Goal: Task Accomplishment & Management: Use online tool/utility

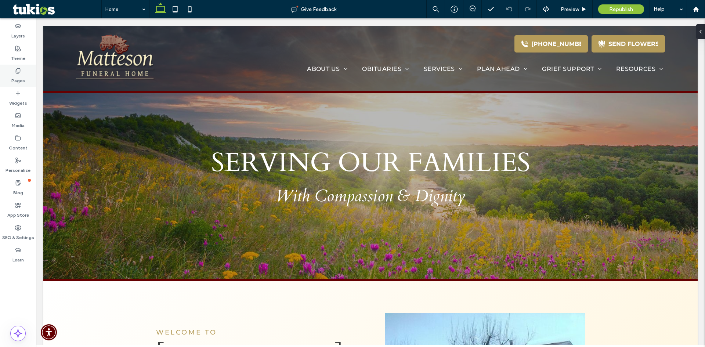
click at [19, 86] on div "Pages" at bounding box center [18, 76] width 36 height 22
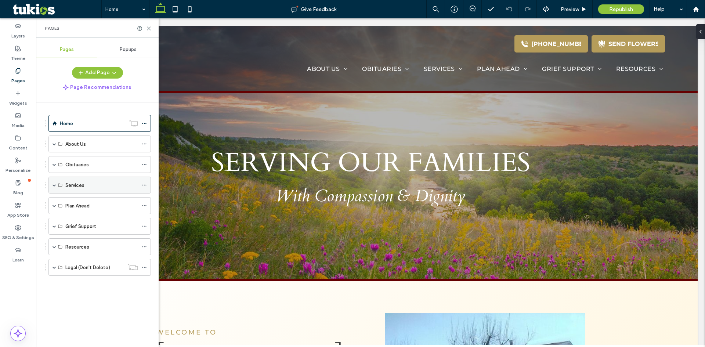
click at [53, 186] on span at bounding box center [54, 185] width 4 height 4
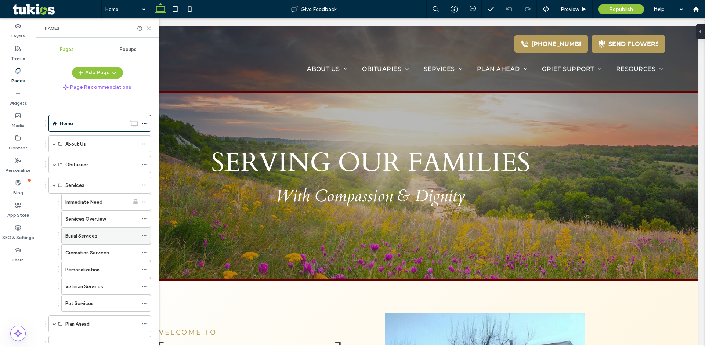
scroll to position [69, 0]
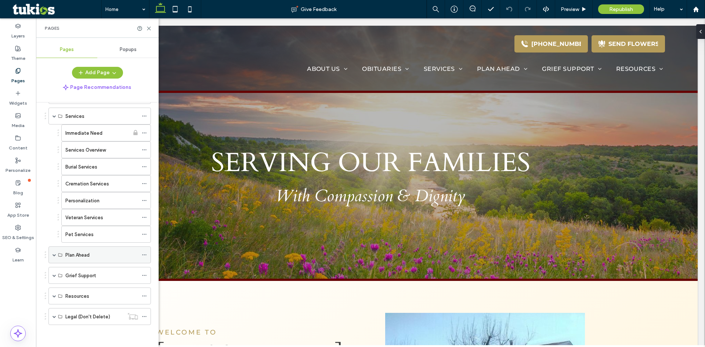
click at [53, 256] on span at bounding box center [54, 255] width 4 height 4
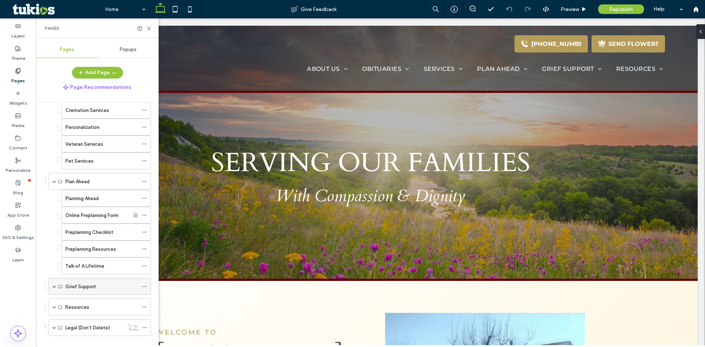
click at [54, 286] on span at bounding box center [54, 287] width 4 height 4
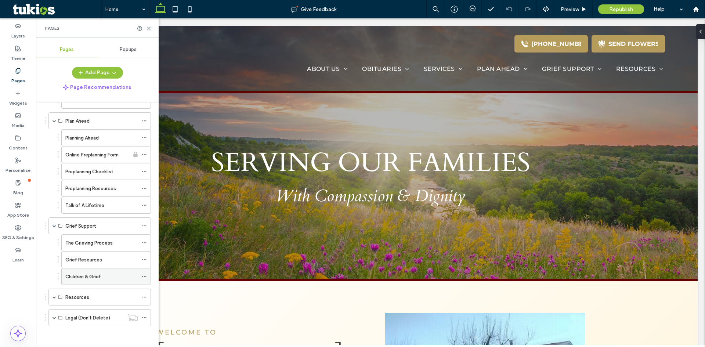
scroll to position [204, 0]
click at [47, 296] on div "Resources" at bounding box center [98, 295] width 106 height 17
click at [50, 295] on div "Resources" at bounding box center [99, 295] width 102 height 17
click at [55, 296] on span at bounding box center [54, 296] width 4 height 4
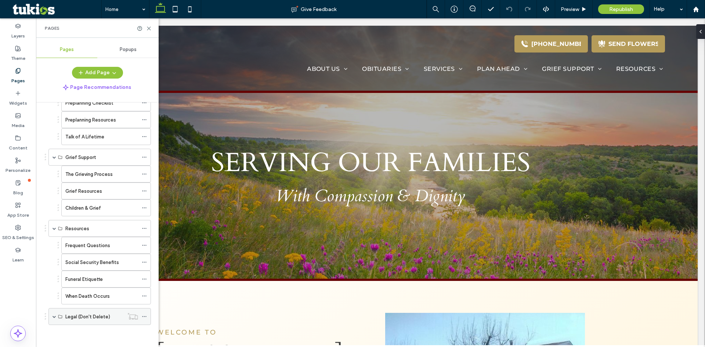
click at [56, 317] on span at bounding box center [54, 317] width 4 height 4
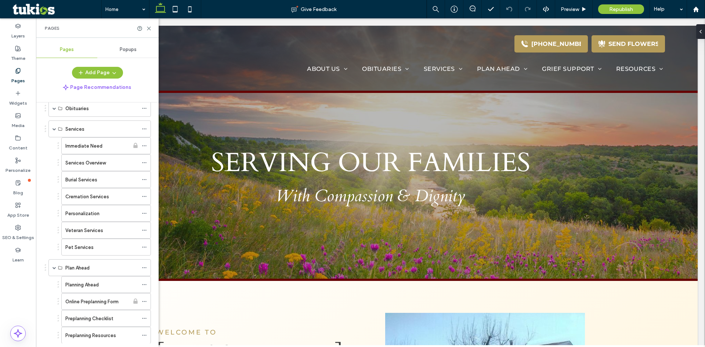
scroll to position [12, 0]
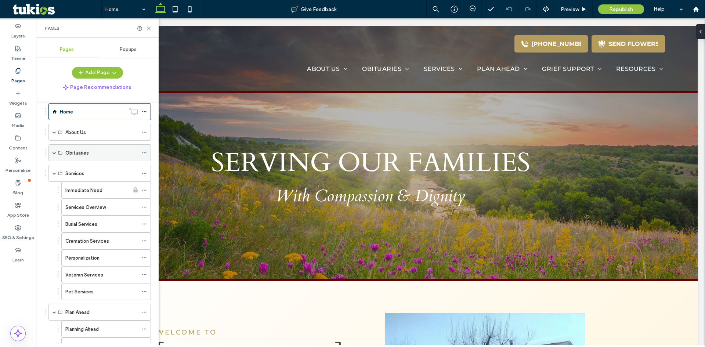
click at [55, 154] on span at bounding box center [54, 153] width 4 height 4
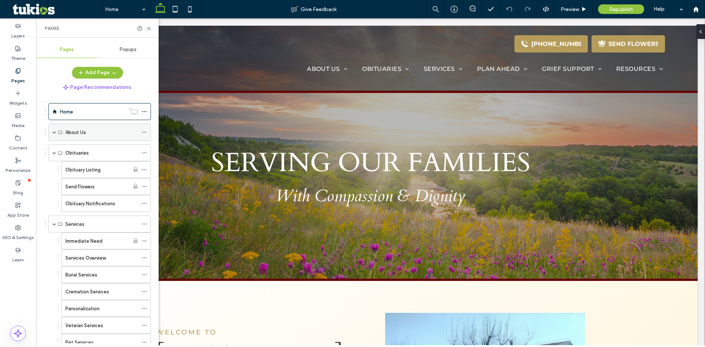
click at [51, 133] on div "About Us" at bounding box center [99, 132] width 102 height 17
click at [52, 128] on div "About Us" at bounding box center [99, 132] width 102 height 17
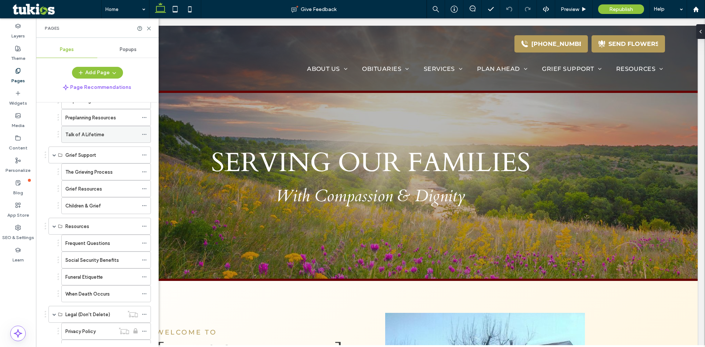
scroll to position [342, 0]
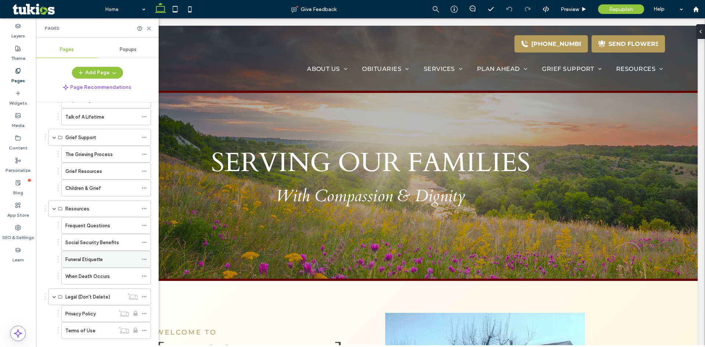
click at [102, 261] on label "Funeral Etiquette" at bounding box center [83, 259] width 37 height 13
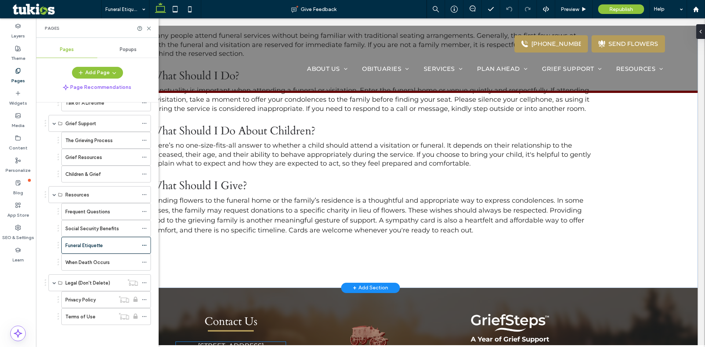
scroll to position [717, 0]
click at [140, 244] on div "Funeral Etiquette" at bounding box center [106, 245] width 90 height 17
click at [143, 244] on icon at bounding box center [144, 245] width 5 height 5
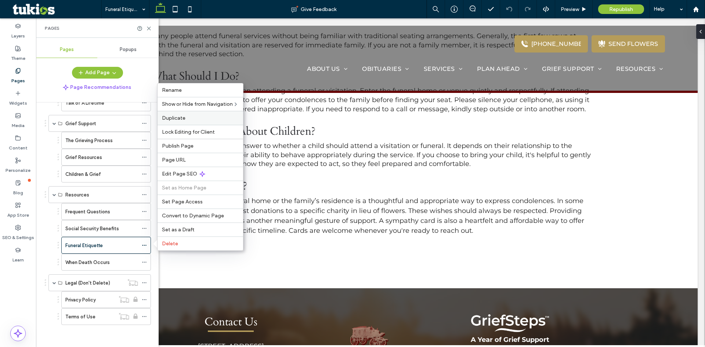
click at [193, 117] on label "Duplicate" at bounding box center [200, 118] width 77 height 6
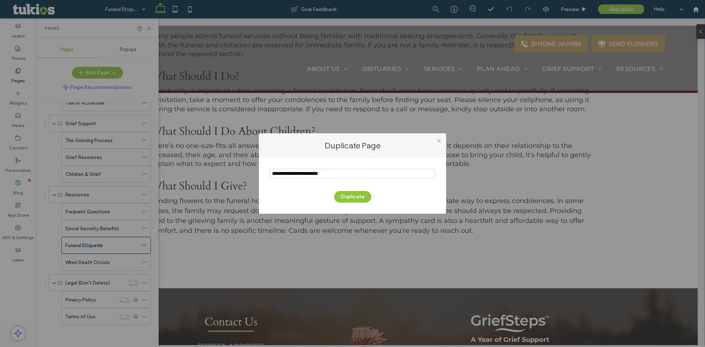
drag, startPoint x: 334, startPoint y: 174, endPoint x: 260, endPoint y: 179, distance: 74.3
click at [260, 179] on div "Duplicate" at bounding box center [352, 186] width 187 height 56
type input "**********"
click at [354, 191] on div "Duplicate" at bounding box center [352, 193] width 165 height 19
click at [344, 194] on button "Duplicate" at bounding box center [352, 197] width 37 height 12
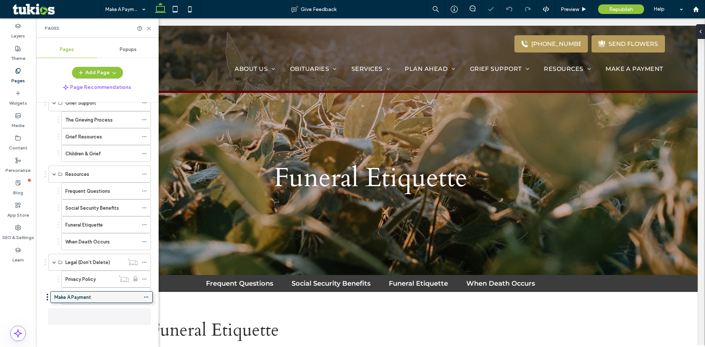
scroll to position [373, 0]
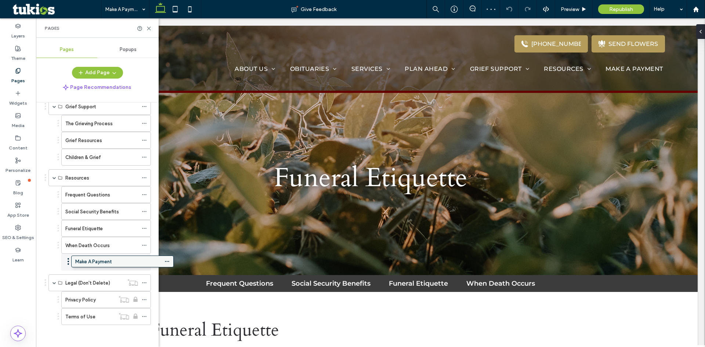
drag, startPoint x: 92, startPoint y: 315, endPoint x: 115, endPoint y: 262, distance: 57.2
click at [107, 267] on div "Make A Payment" at bounding box center [101, 262] width 73 height 16
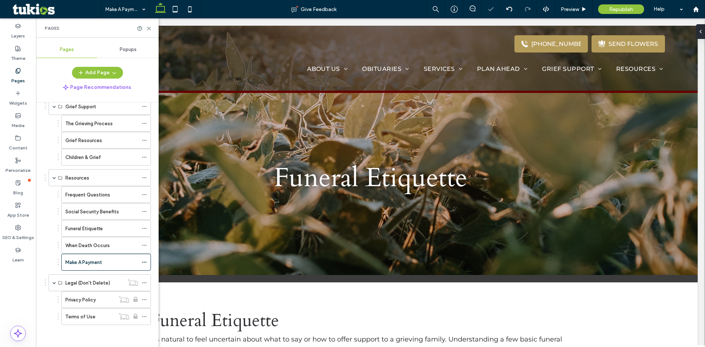
scroll to position [0, 0]
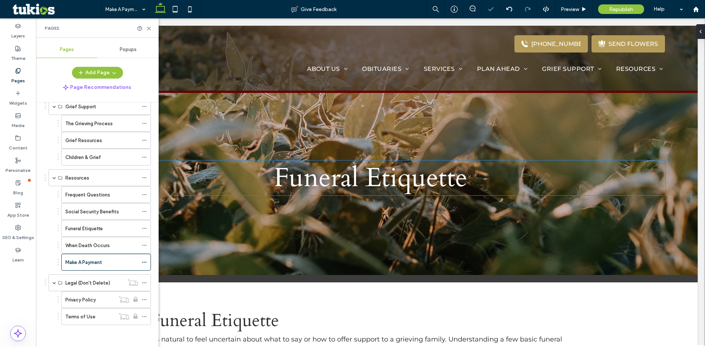
click at [384, 181] on span "Funeral Etiquette" at bounding box center [370, 178] width 193 height 36
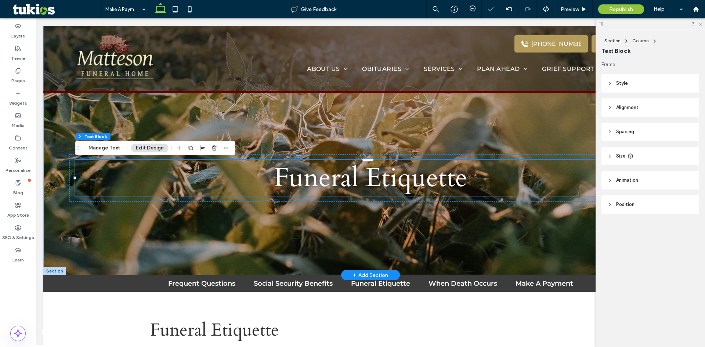
click at [384, 181] on span "Funeral Etiquette" at bounding box center [370, 178] width 193 height 36
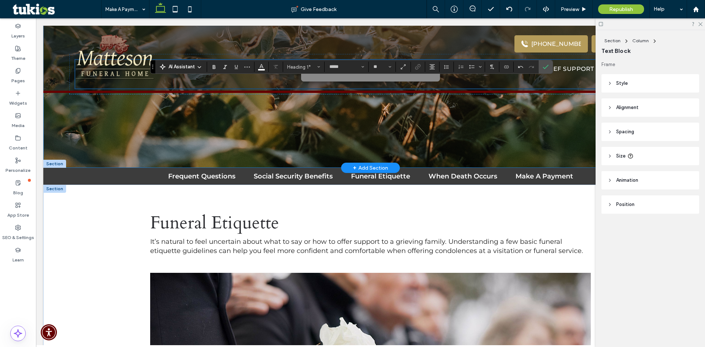
scroll to position [110, 0]
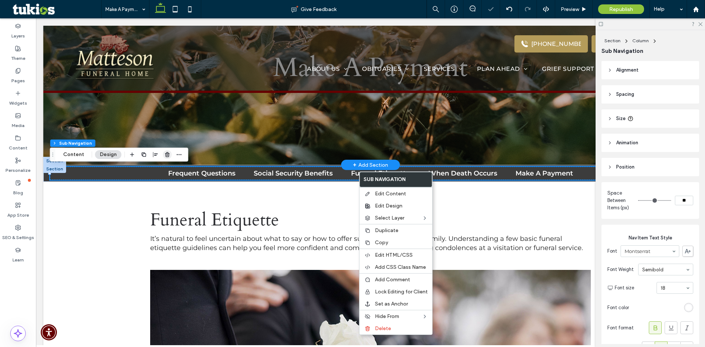
click at [167, 153] on icon "button" at bounding box center [167, 155] width 6 height 6
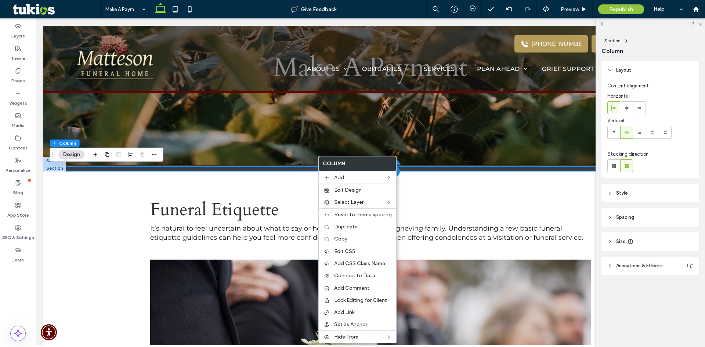
click at [182, 166] on div at bounding box center [370, 168] width 654 height 7
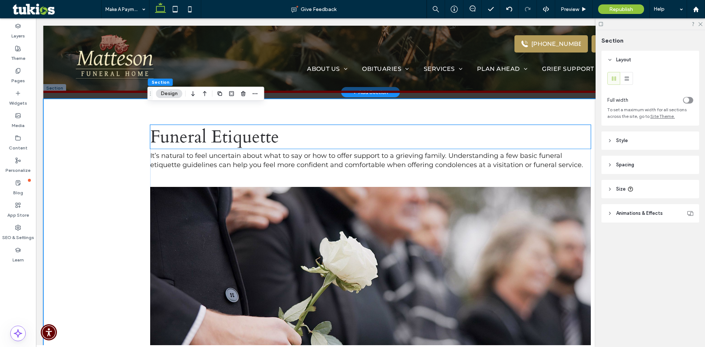
scroll to position [184, 0]
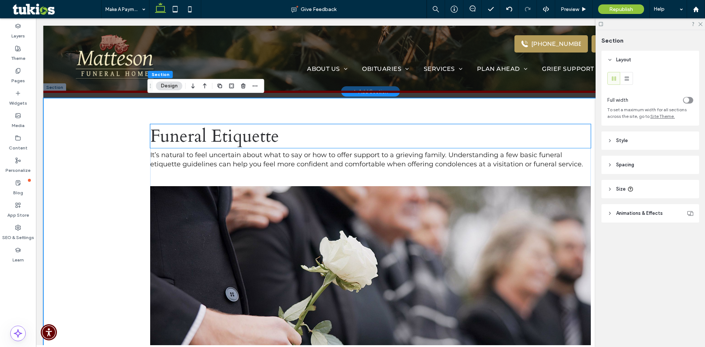
click at [270, 144] on span "Funeral Etiquette" at bounding box center [214, 136] width 129 height 24
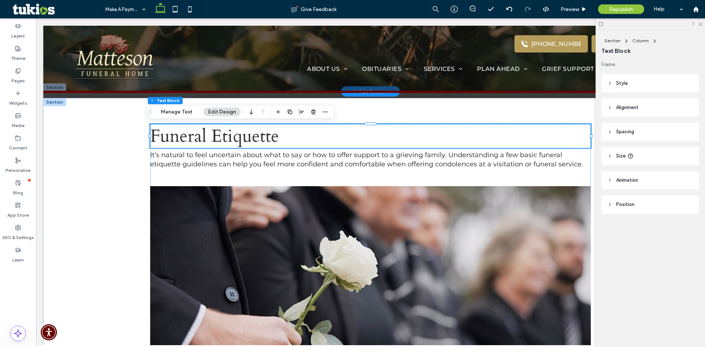
click at [278, 145] on h2 "Funeral Etiquette" at bounding box center [370, 136] width 441 height 24
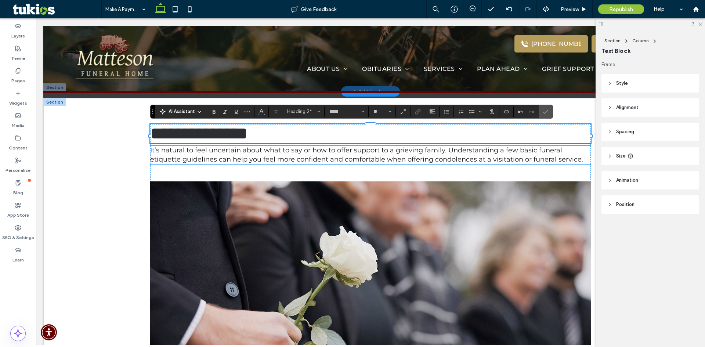
click at [283, 163] on span "It’s natural to feel uncertain about what to say or how to offer support to a g…" at bounding box center [366, 154] width 433 height 17
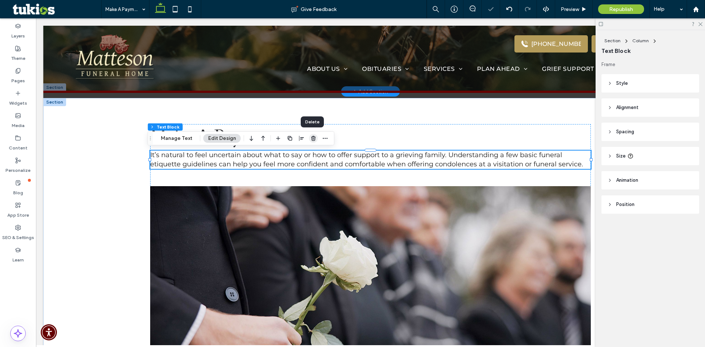
drag, startPoint x: 313, startPoint y: 141, endPoint x: 280, endPoint y: 131, distance: 34.1
click at [313, 141] on span "button" at bounding box center [313, 138] width 9 height 9
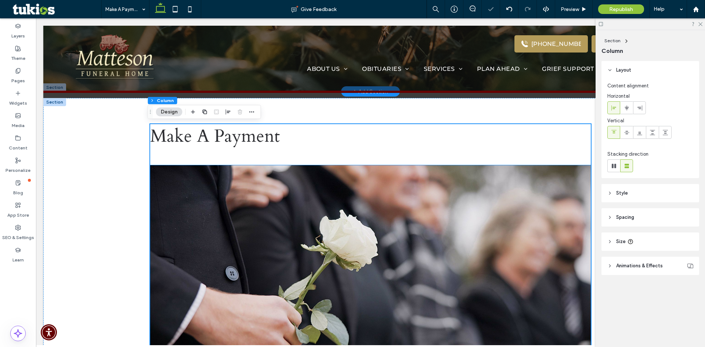
click at [293, 187] on img at bounding box center [370, 272] width 441 height 215
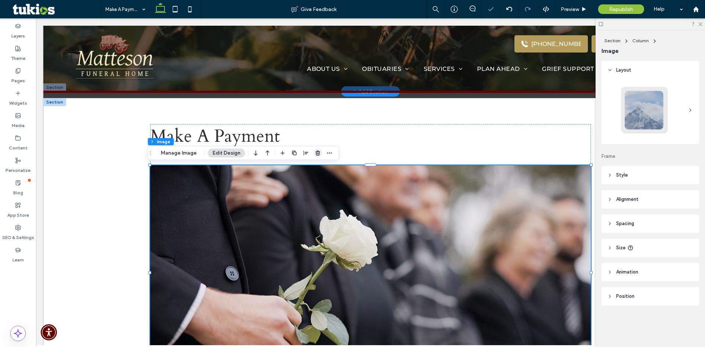
drag, startPoint x: 316, startPoint y: 156, endPoint x: 293, endPoint y: 163, distance: 23.7
click at [316, 156] on span "button" at bounding box center [318, 153] width 9 height 9
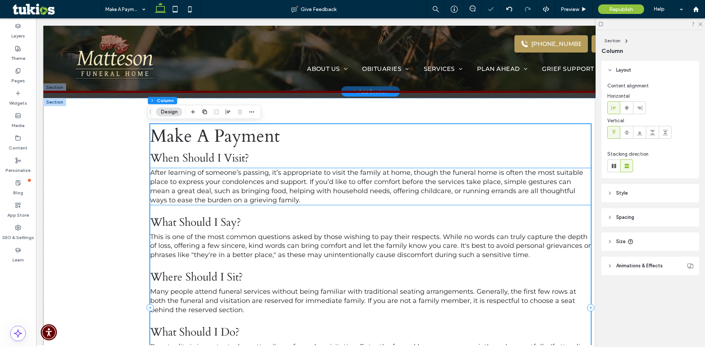
click at [284, 185] on span "After learning of someone’s passing, it’s appropriate to visit the family at ho…" at bounding box center [366, 186] width 433 height 35
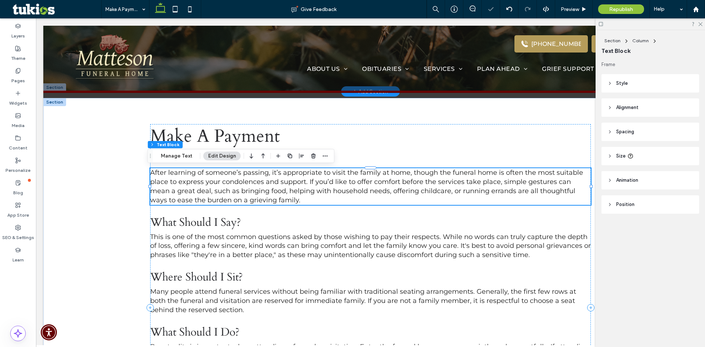
click at [312, 162] on div at bounding box center [313, 155] width 9 height 13
click at [314, 159] on icon "button" at bounding box center [314, 156] width 6 height 6
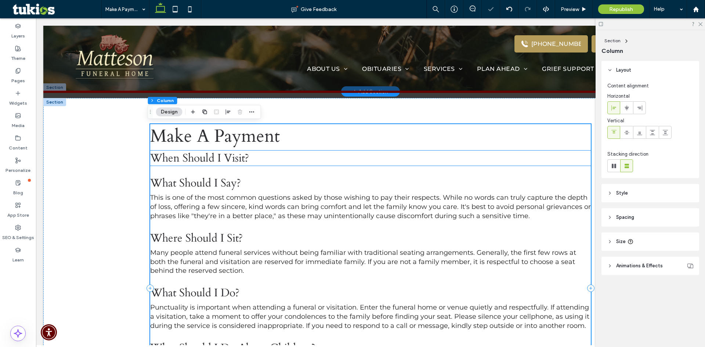
click at [296, 162] on h3 "When Should I Visit?" at bounding box center [370, 158] width 441 height 15
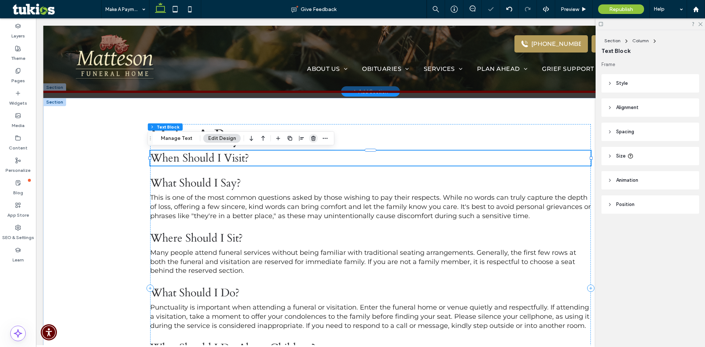
click at [312, 142] on span "button" at bounding box center [313, 138] width 9 height 9
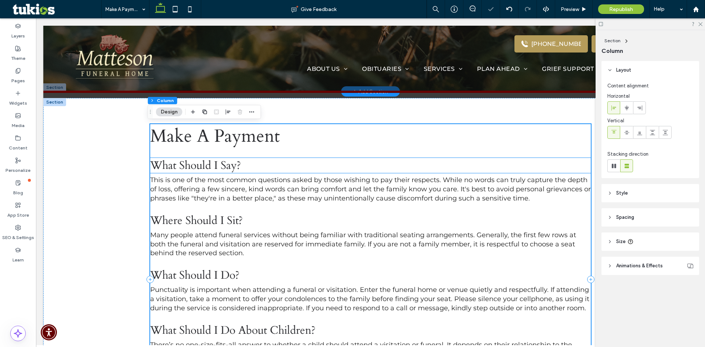
click at [261, 167] on h3 "What Should I Say?" at bounding box center [370, 165] width 441 height 15
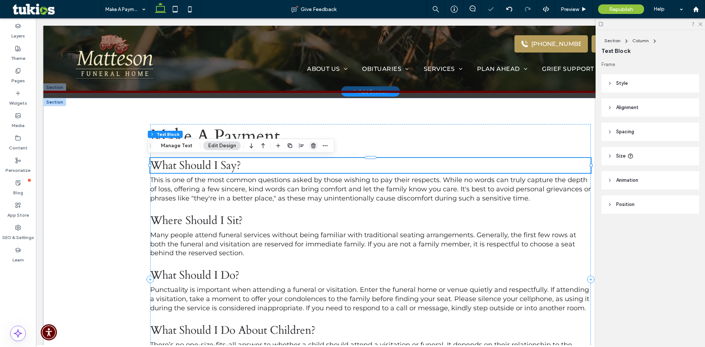
click at [311, 146] on icon "button" at bounding box center [314, 146] width 6 height 6
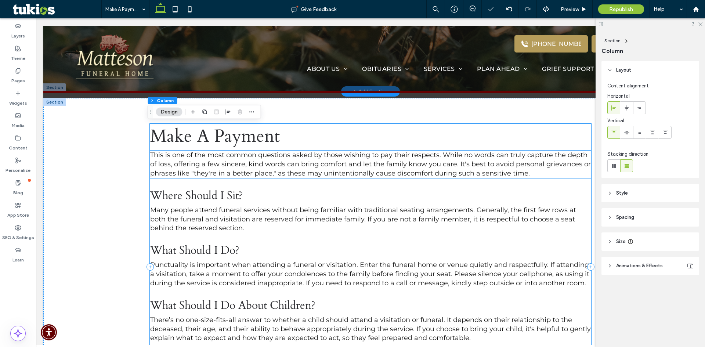
click at [277, 171] on span "This is one of the most common questions asked by those wishing to pay their re…" at bounding box center [370, 164] width 441 height 26
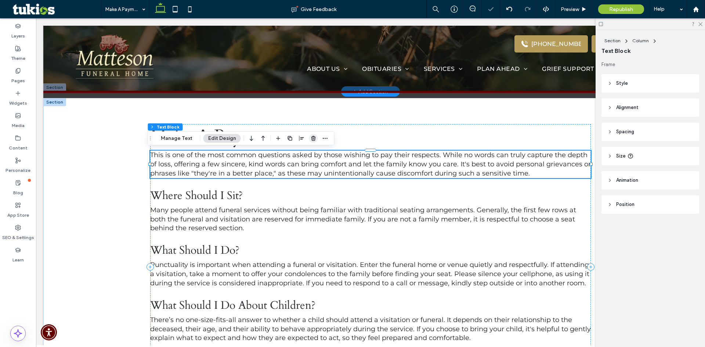
click at [314, 140] on icon "button" at bounding box center [314, 138] width 6 height 6
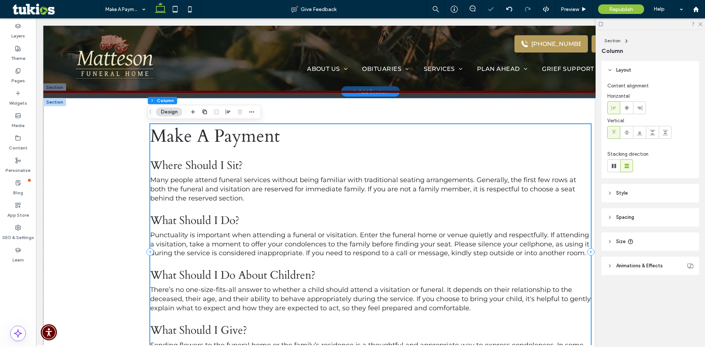
click at [286, 173] on div "Make A Payment Where Should I Sit? Many people attend funeral services without …" at bounding box center [370, 252] width 441 height 256
click at [285, 170] on h3 "Where Should I Sit?" at bounding box center [370, 165] width 441 height 15
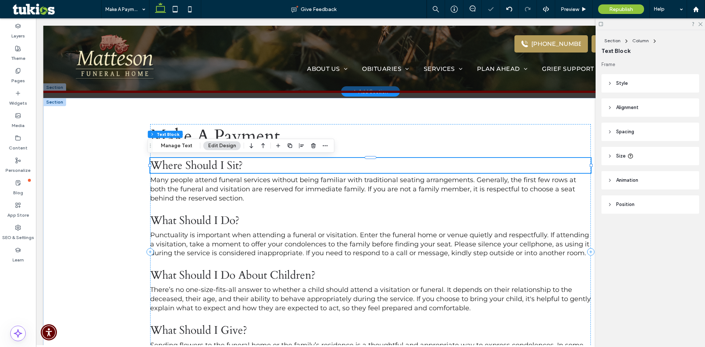
click at [312, 150] on div at bounding box center [313, 145] width 9 height 13
drag, startPoint x: 312, startPoint y: 148, endPoint x: 271, endPoint y: 138, distance: 42.7
click at [312, 148] on use "button" at bounding box center [313, 145] width 4 height 5
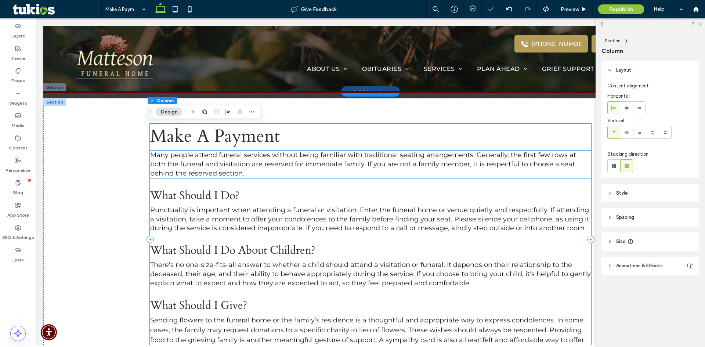
click at [289, 171] on p "Many people attend funeral services without being familiar with traditional sea…" at bounding box center [370, 164] width 441 height 27
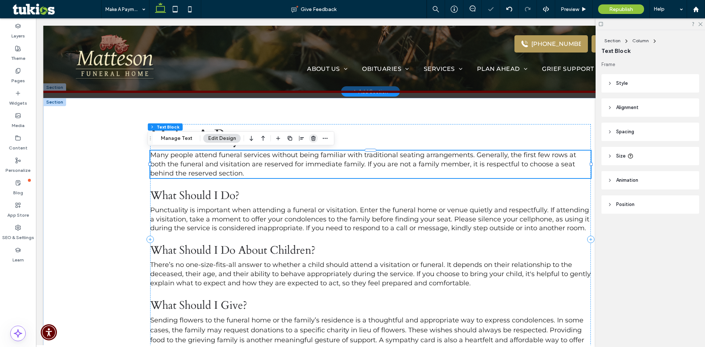
drag, startPoint x: 314, startPoint y: 141, endPoint x: 270, endPoint y: 144, distance: 43.4
click at [314, 141] on span "button" at bounding box center [313, 138] width 9 height 9
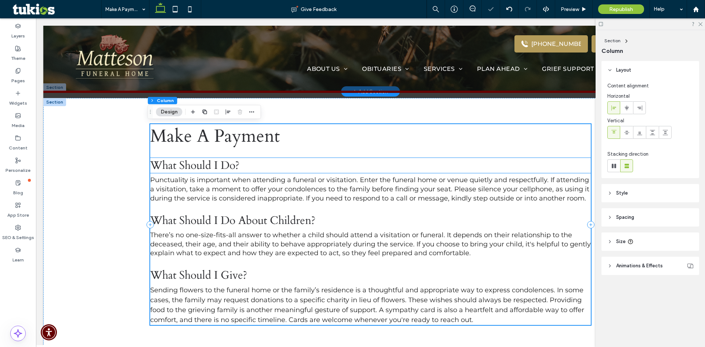
click at [290, 167] on h3 "What Should I Do?" at bounding box center [370, 165] width 441 height 15
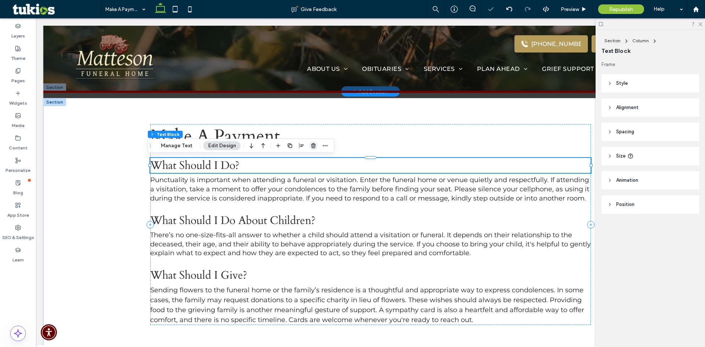
drag, startPoint x: 312, startPoint y: 146, endPoint x: 274, endPoint y: 138, distance: 38.3
click at [312, 146] on use "button" at bounding box center [313, 145] width 4 height 5
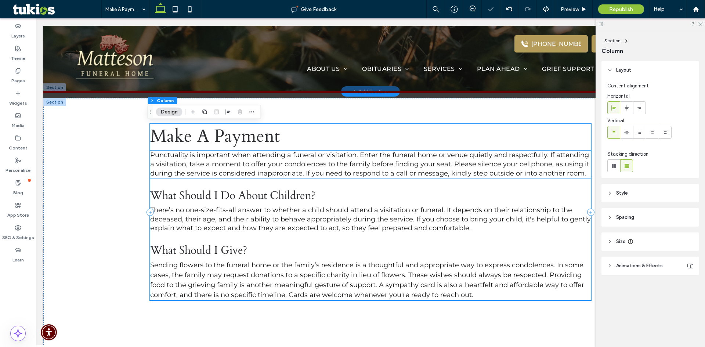
click at [288, 168] on p "Punctuality is important when attending a funeral or visitation. Enter the fune…" at bounding box center [370, 164] width 441 height 27
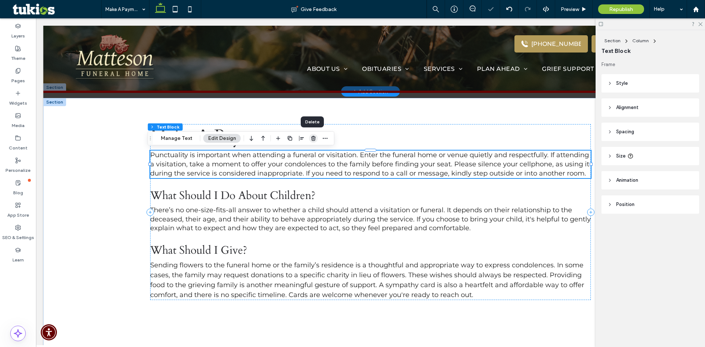
drag, startPoint x: 311, startPoint y: 142, endPoint x: 272, endPoint y: 138, distance: 38.7
click at [311, 142] on span "button" at bounding box center [313, 138] width 9 height 9
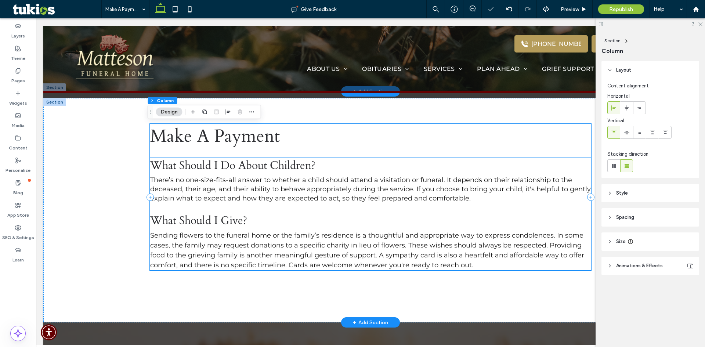
click at [289, 169] on span "What Should I Do About Children?" at bounding box center [232, 165] width 165 height 15
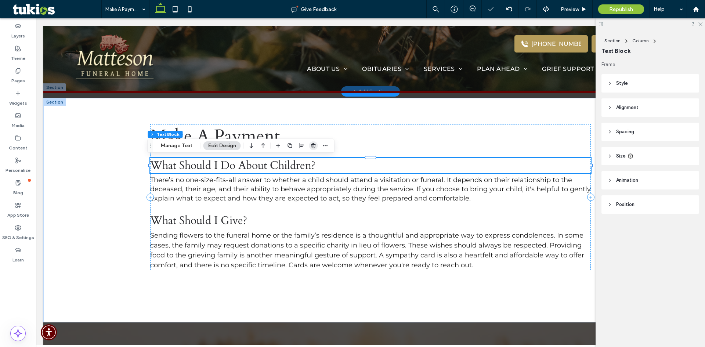
click at [312, 146] on use "button" at bounding box center [313, 145] width 4 height 5
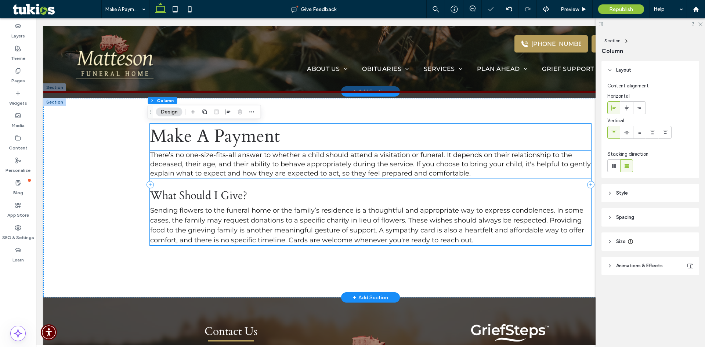
click at [287, 171] on span "There’s no one-size-fits-all answer to whether a child should attend a visitati…" at bounding box center [370, 164] width 441 height 26
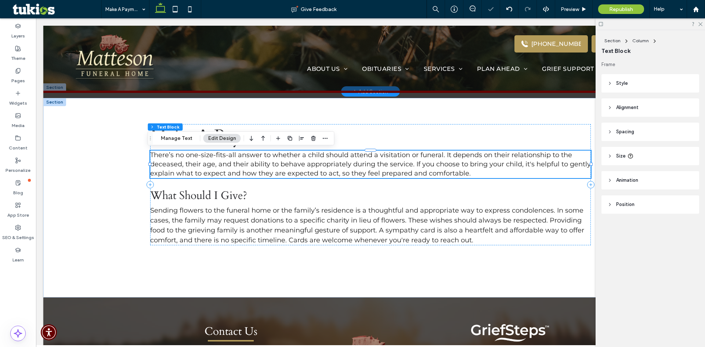
click at [313, 143] on div at bounding box center [313, 138] width 9 height 13
click at [314, 141] on span "button" at bounding box center [313, 138] width 9 height 9
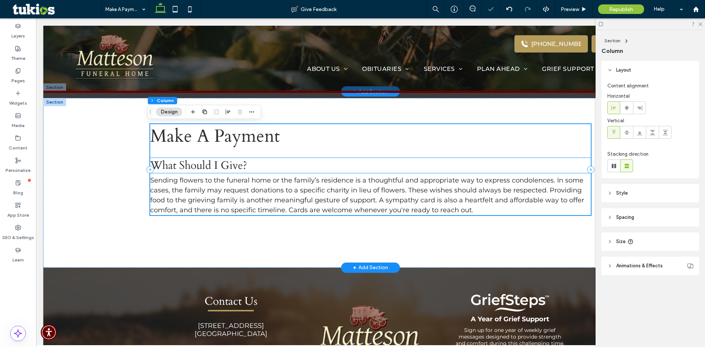
click at [290, 169] on h3 "What Should I Give?" at bounding box center [370, 165] width 441 height 15
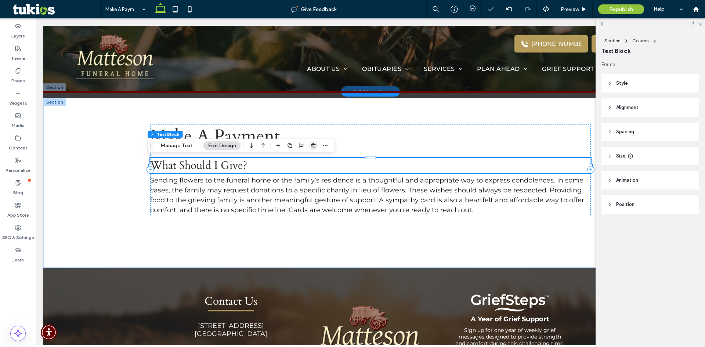
drag, startPoint x: 315, startPoint y: 148, endPoint x: 277, endPoint y: 137, distance: 39.4
click at [315, 148] on icon "button" at bounding box center [314, 146] width 6 height 6
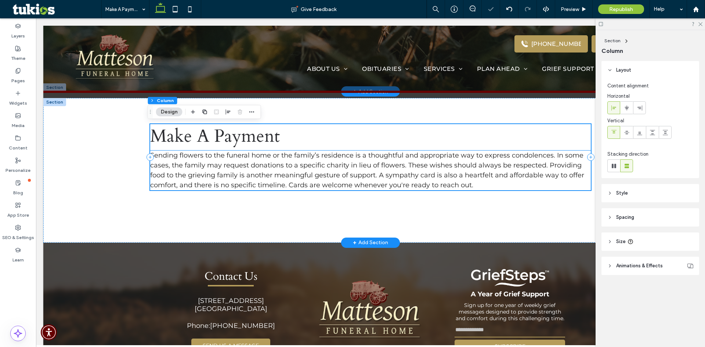
click at [297, 173] on span "Sending flowers to the funeral home or the family’s residence is a thoughtful a…" at bounding box center [367, 170] width 434 height 38
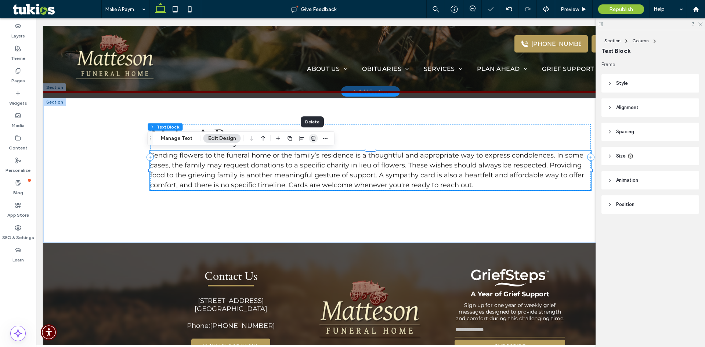
click at [314, 140] on use "button" at bounding box center [313, 138] width 4 height 5
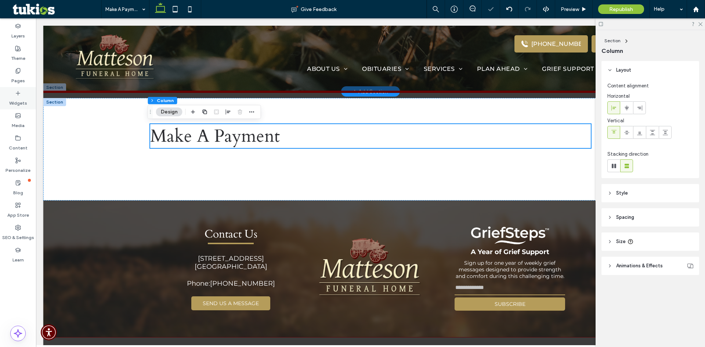
click at [25, 98] on label "Widgets" at bounding box center [18, 101] width 18 height 10
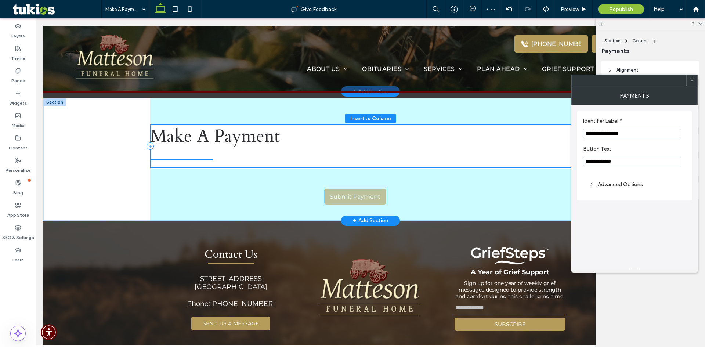
drag, startPoint x: 187, startPoint y: 159, endPoint x: 364, endPoint y: 195, distance: 180.5
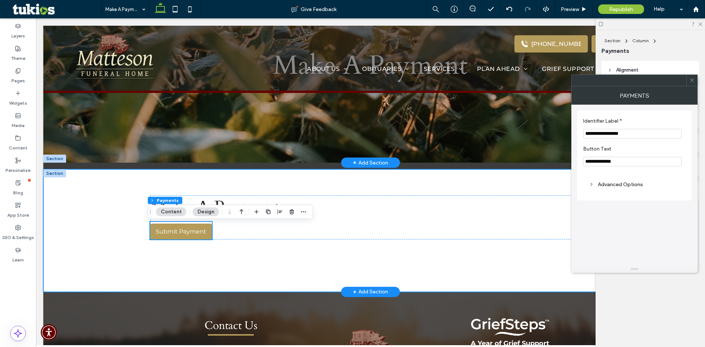
scroll to position [110, 0]
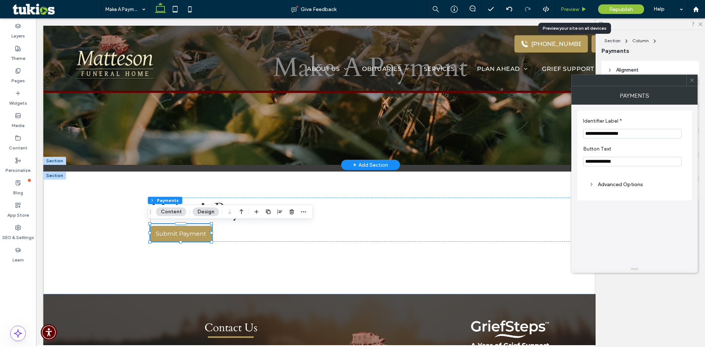
click at [575, 10] on span "Preview" at bounding box center [570, 9] width 18 height 6
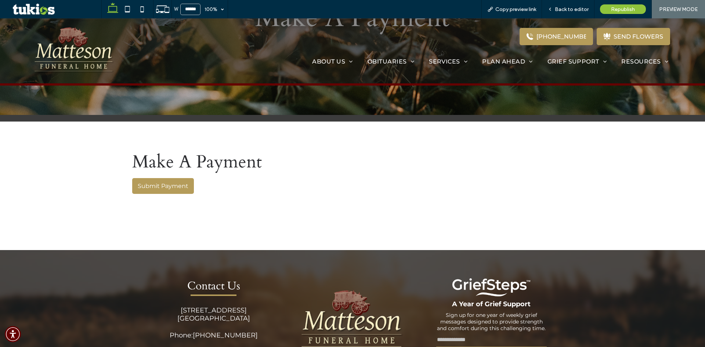
scroll to position [66, 0]
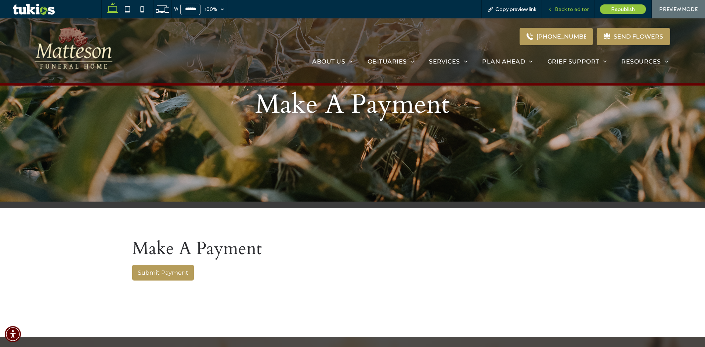
drag, startPoint x: 558, startPoint y: 7, endPoint x: 528, endPoint y: 2, distance: 30.8
click at [558, 7] on span "Back to editor" at bounding box center [572, 9] width 34 height 6
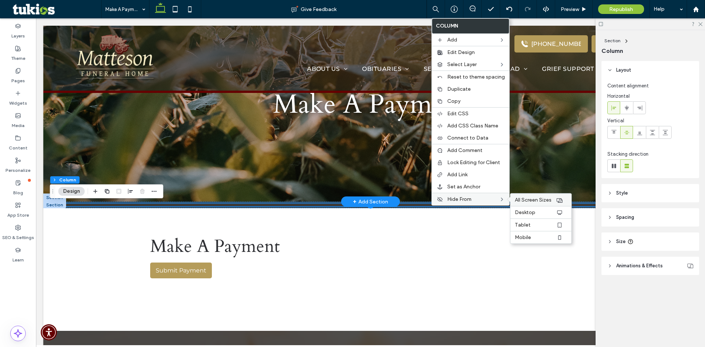
click at [527, 200] on span "All Screen Sizes" at bounding box center [533, 200] width 37 height 6
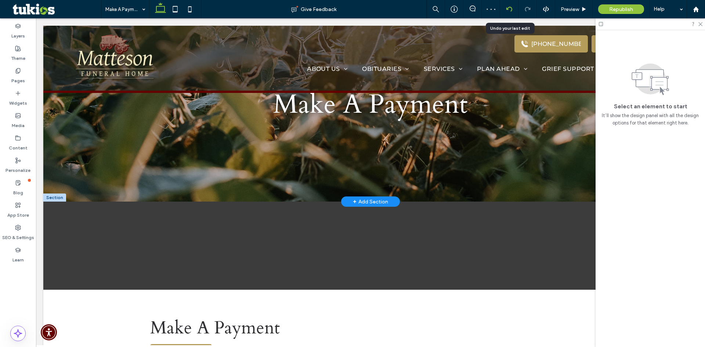
click at [505, 9] on div at bounding box center [509, 9] width 18 height 6
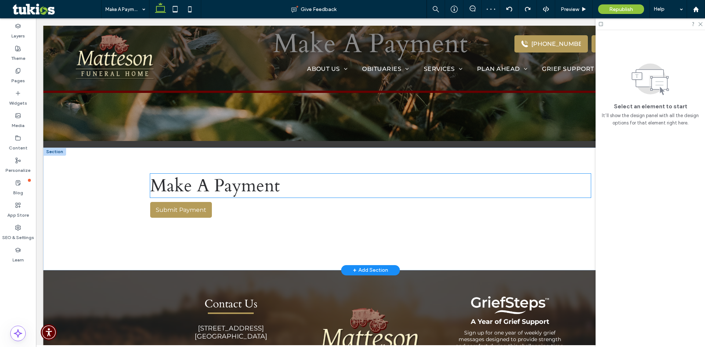
scroll to position [147, 0]
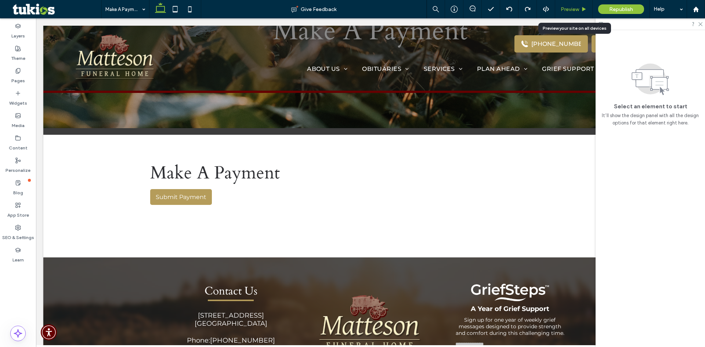
click at [575, 8] on span "Preview" at bounding box center [570, 9] width 18 height 6
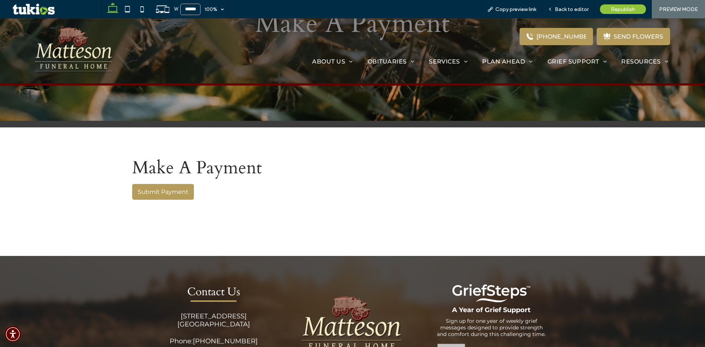
scroll to position [140, 0]
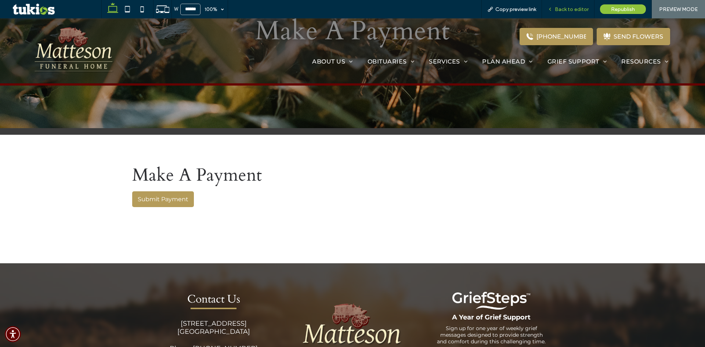
click at [576, 10] on span "Back to editor" at bounding box center [572, 9] width 34 height 6
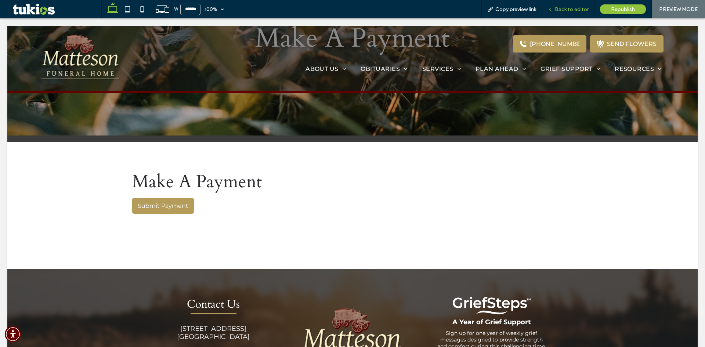
scroll to position [147, 0]
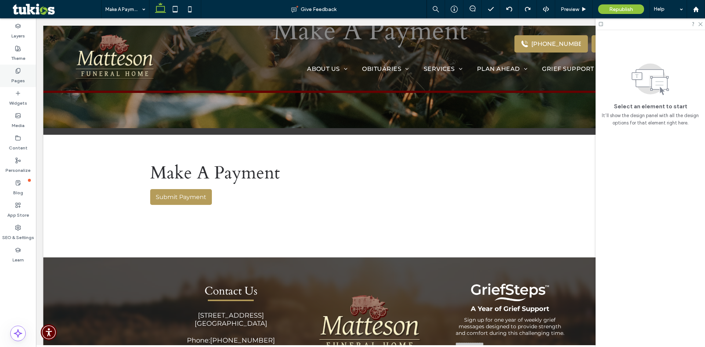
click at [20, 74] on label "Pages" at bounding box center [18, 79] width 14 height 10
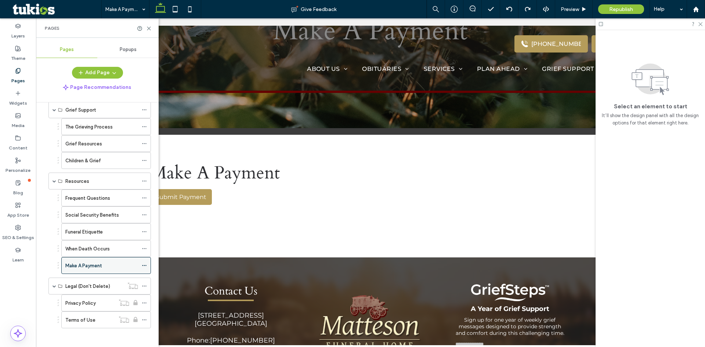
scroll to position [373, 0]
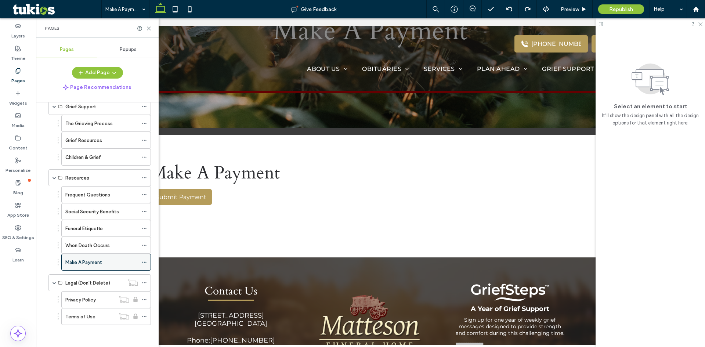
click at [142, 263] on icon at bounding box center [144, 262] width 5 height 5
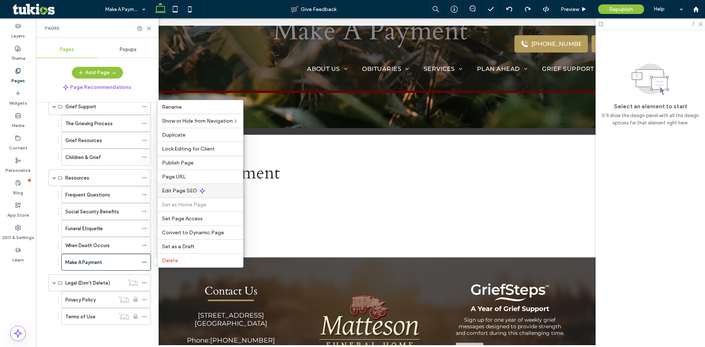
click at [183, 191] on span "Edit Page SEO" at bounding box center [179, 191] width 35 height 6
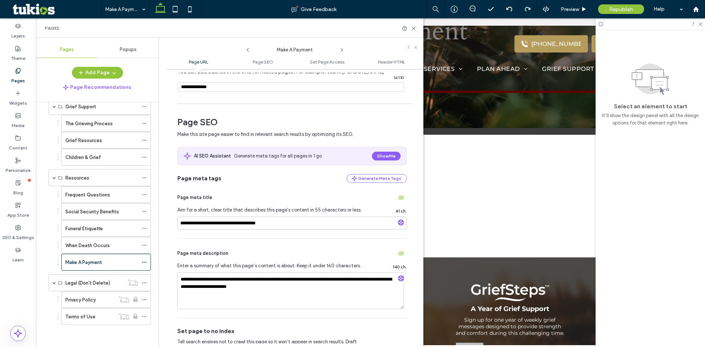
scroll to position [73, 0]
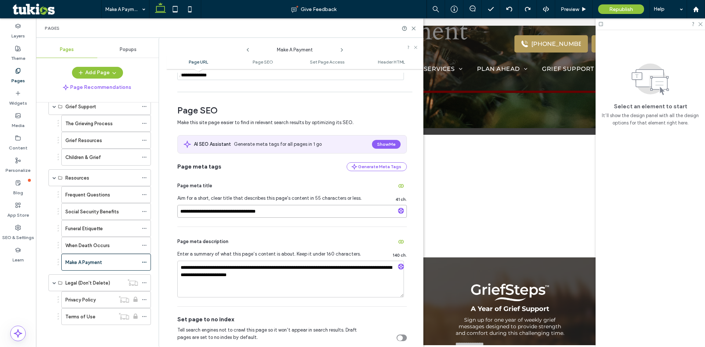
drag, startPoint x: 217, startPoint y: 212, endPoint x: 170, endPoint y: 213, distance: 47.4
click at [170, 213] on div "**********" at bounding box center [294, 208] width 257 height 271
type input "**********"
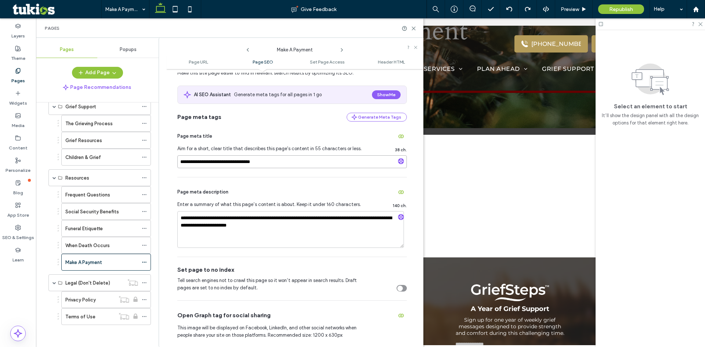
scroll to position [110, 0]
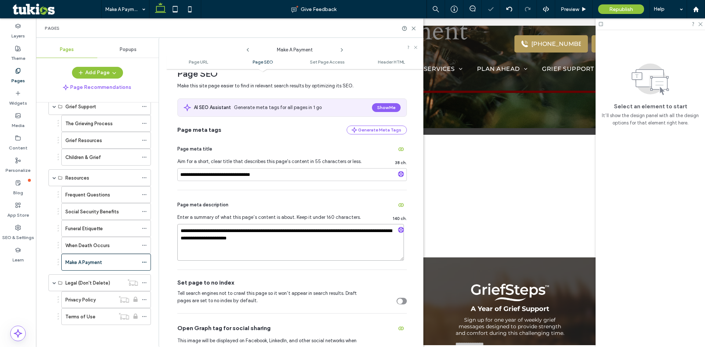
click at [314, 249] on textarea "**********" at bounding box center [290, 242] width 227 height 37
click at [314, 248] on textarea "**********" at bounding box center [290, 242] width 227 height 37
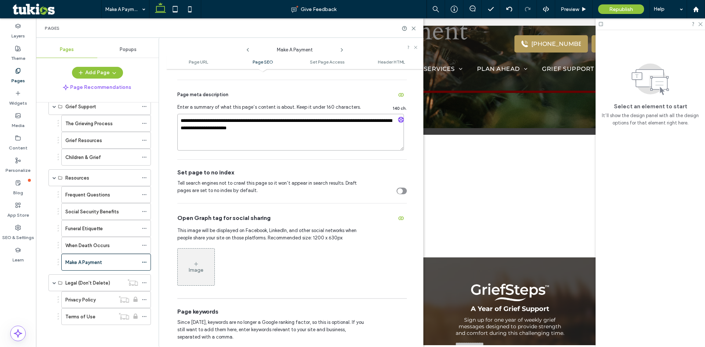
scroll to position [184, 0]
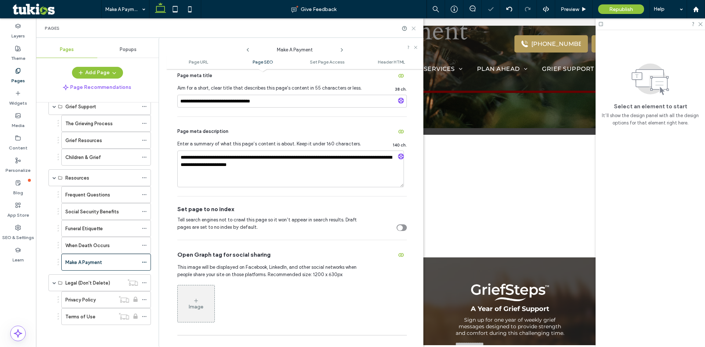
click at [412, 27] on icon at bounding box center [414, 29] width 6 height 6
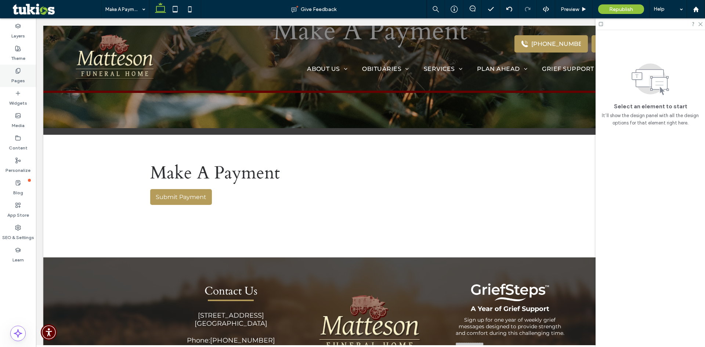
click at [11, 70] on div "Pages" at bounding box center [18, 76] width 36 height 22
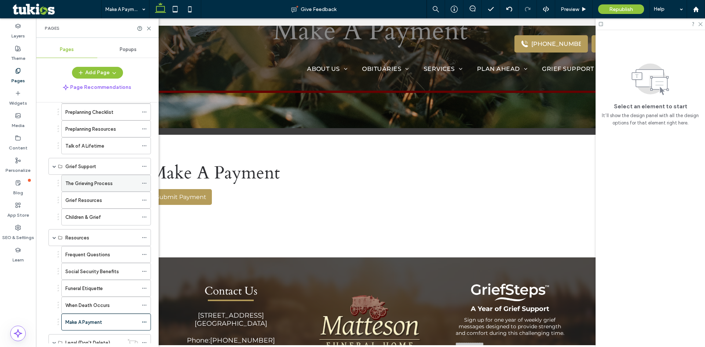
scroll to position [367, 0]
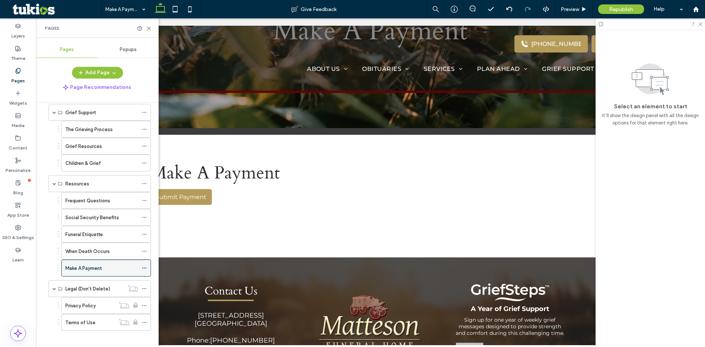
click at [145, 267] on icon at bounding box center [144, 267] width 5 height 5
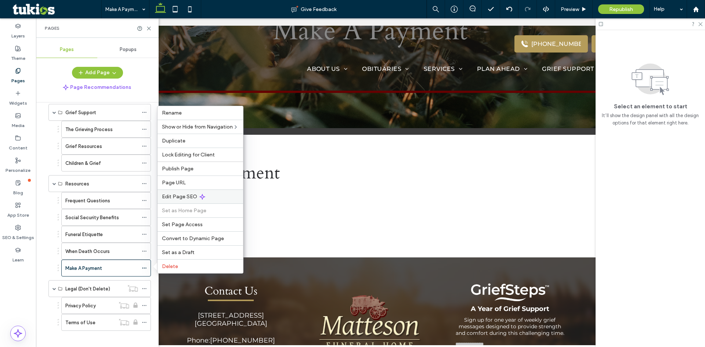
click at [195, 192] on div "Edit Page SEO" at bounding box center [200, 196] width 86 height 14
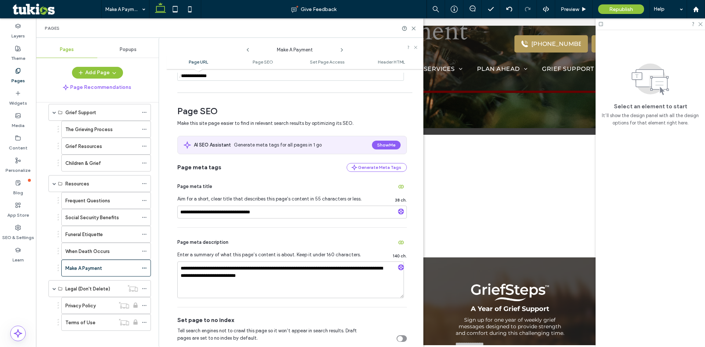
scroll to position [73, 0]
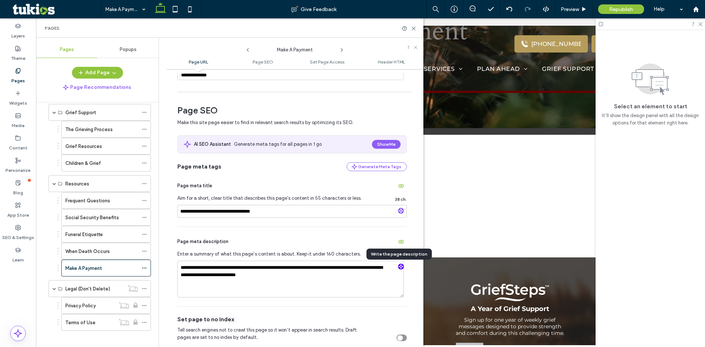
click at [399, 266] on use "button" at bounding box center [401, 266] width 4 height 4
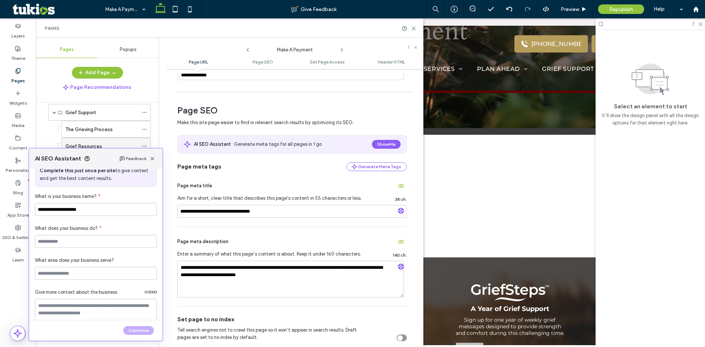
scroll to position [18, 0]
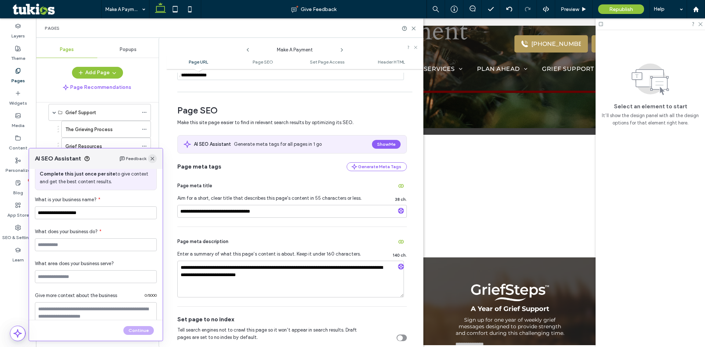
click at [152, 159] on use "button" at bounding box center [153, 159] width 4 height 4
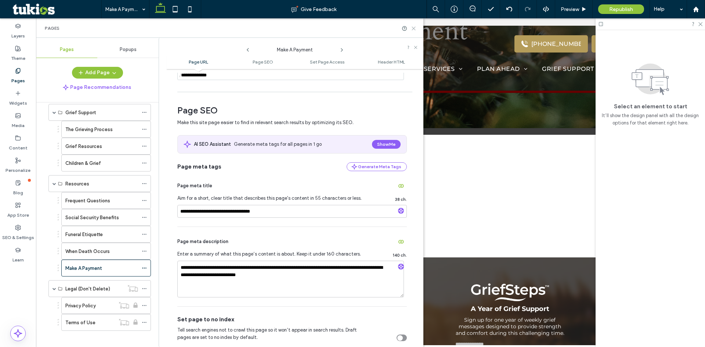
click at [413, 30] on icon at bounding box center [414, 29] width 6 height 6
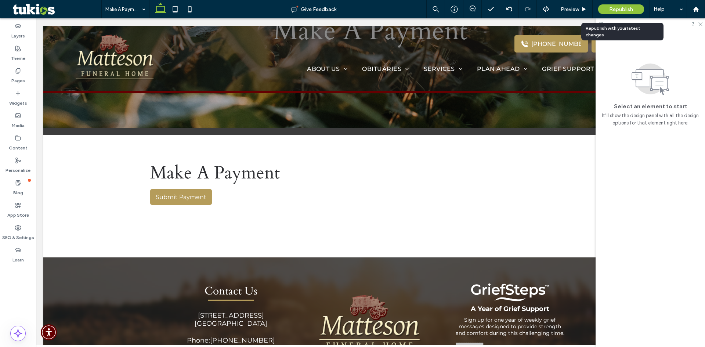
click at [617, 7] on span "Republish" at bounding box center [621, 9] width 24 height 6
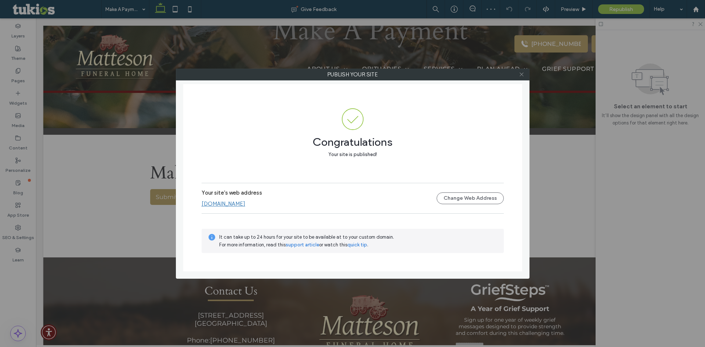
click at [523, 72] on icon at bounding box center [522, 75] width 6 height 6
